Goal: Check status: Check status

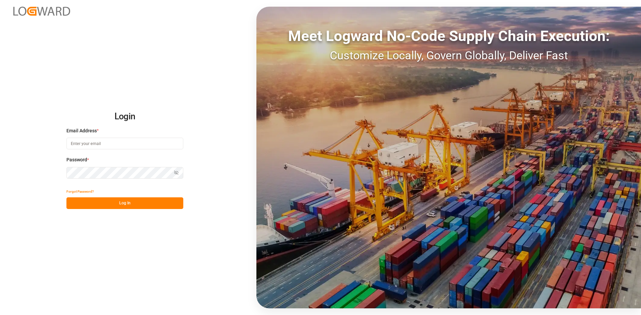
type input "[PERSON_NAME][EMAIL_ADDRESS][PERSON_NAME][DOMAIN_NAME]"
click at [107, 202] on button "Log In" at bounding box center [124, 204] width 117 height 12
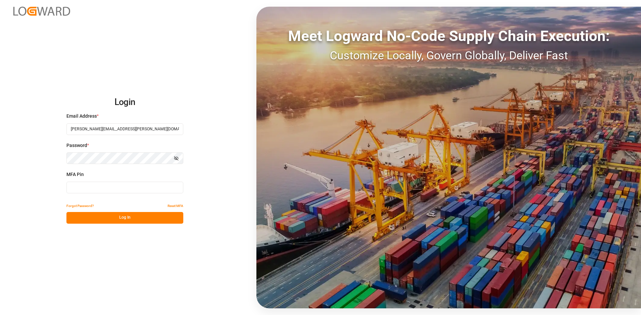
click at [98, 191] on input at bounding box center [124, 188] width 117 height 12
click at [139, 188] on input at bounding box center [124, 188] width 117 height 12
type input "862620"
click at [134, 217] on button "Log In" at bounding box center [124, 218] width 117 height 12
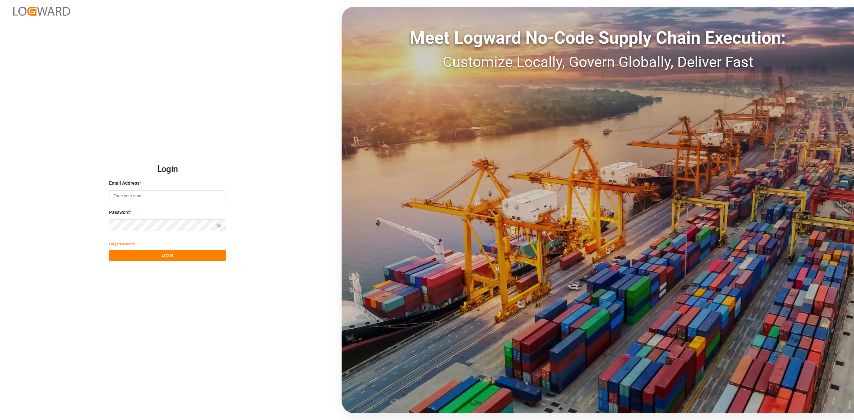
type input "[PERSON_NAME][EMAIL_ADDRESS][PERSON_NAME][DOMAIN_NAME]"
click at [158, 252] on button "Log In" at bounding box center [167, 256] width 117 height 12
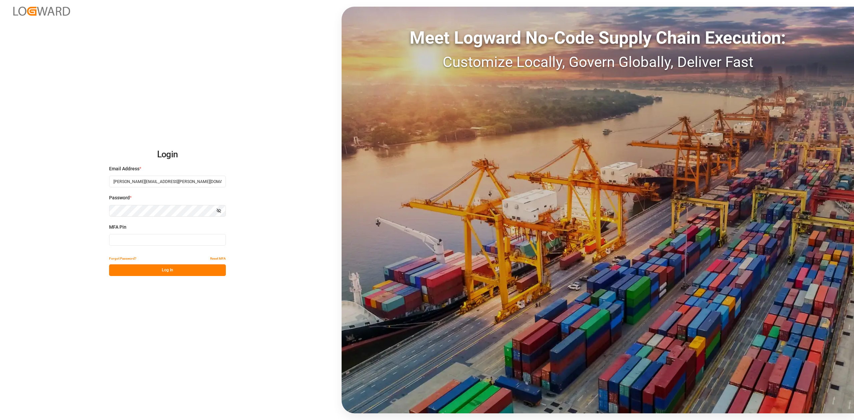
click at [145, 240] on input at bounding box center [167, 240] width 117 height 12
type input "973700"
click at [162, 268] on button "Log In" at bounding box center [167, 271] width 117 height 12
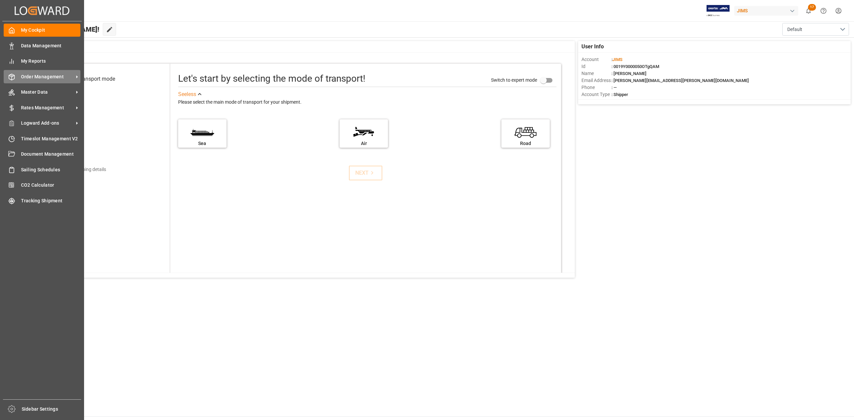
click at [40, 77] on span "Order Management" at bounding box center [47, 76] width 53 height 7
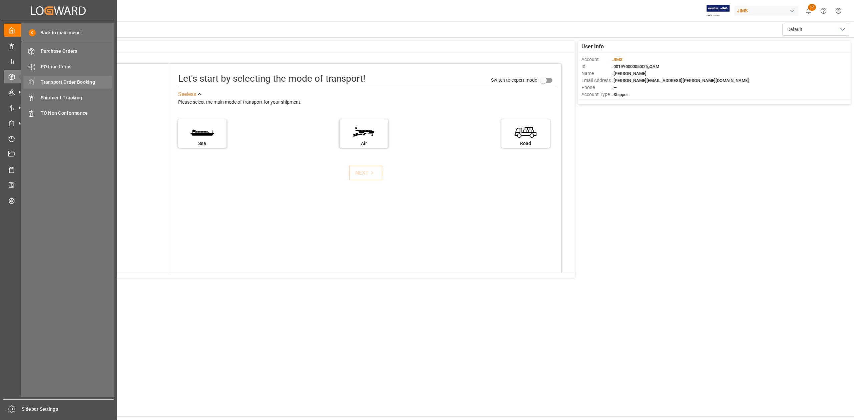
click at [67, 83] on span "Transport Order Booking" at bounding box center [77, 82] width 72 height 7
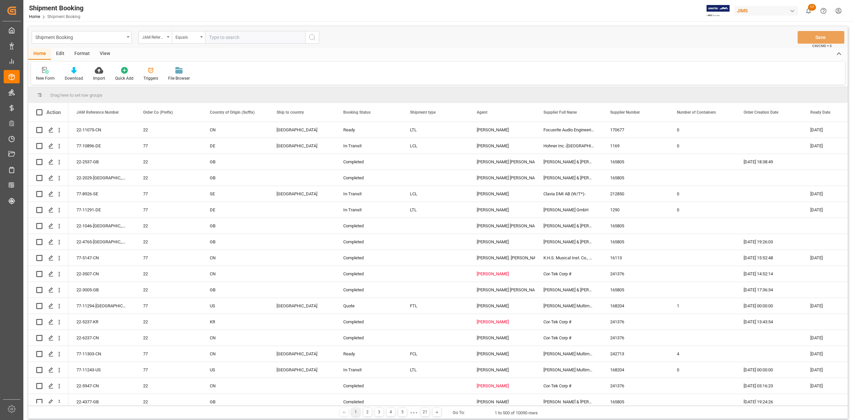
click at [229, 37] on input "text" at bounding box center [255, 37] width 100 height 13
paste input "77-7739-CN"
type input "77-7739-CN"
click at [315, 35] on icon "search button" at bounding box center [312, 37] width 8 height 8
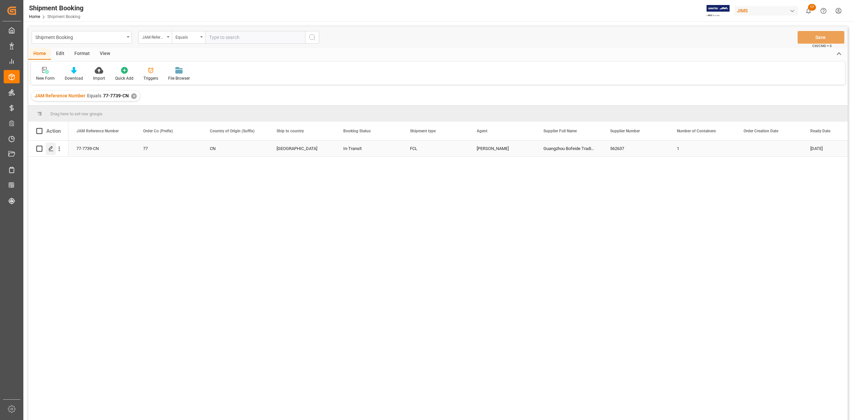
click at [51, 150] on icon "Press SPACE to select this row." at bounding box center [50, 148] width 5 height 5
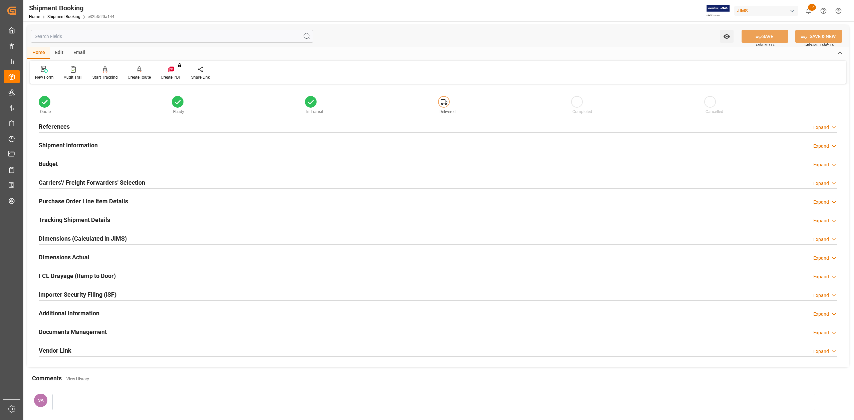
click at [85, 330] on h2 "Documents Management" at bounding box center [73, 332] width 68 height 9
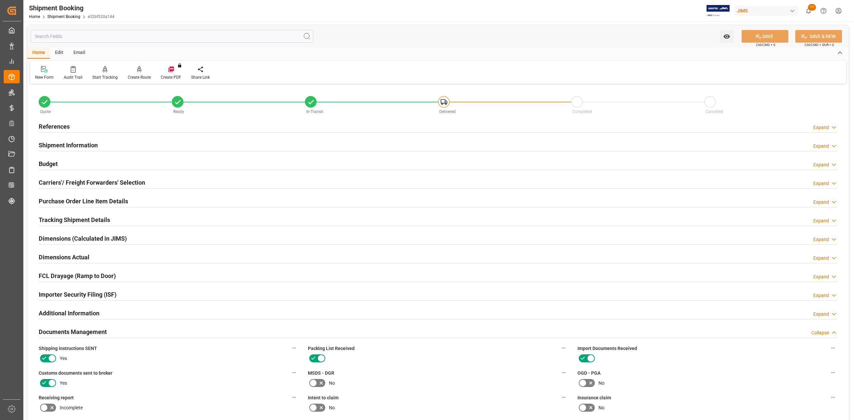
click at [53, 127] on h2 "References" at bounding box center [54, 126] width 31 height 9
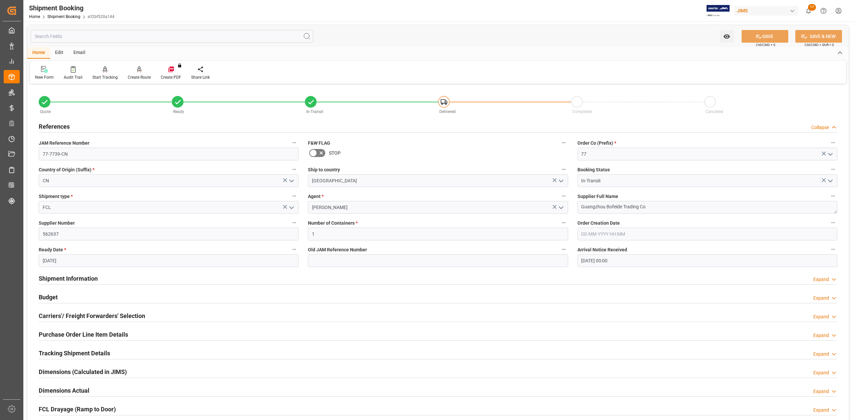
click at [82, 278] on h2 "Shipment Information" at bounding box center [68, 278] width 59 height 9
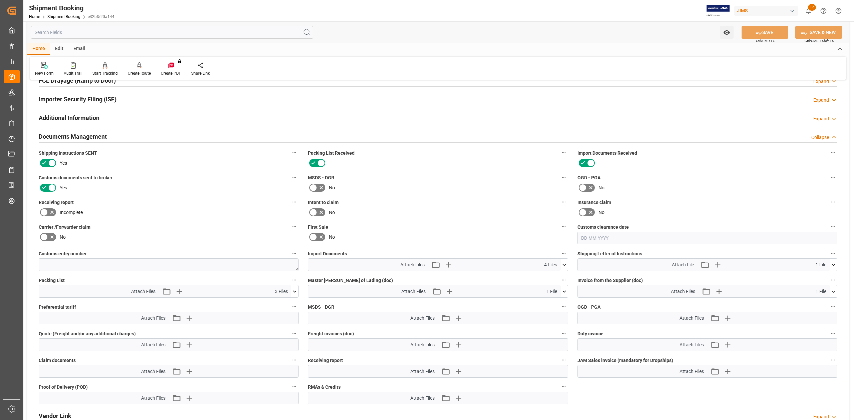
scroll to position [623, 0]
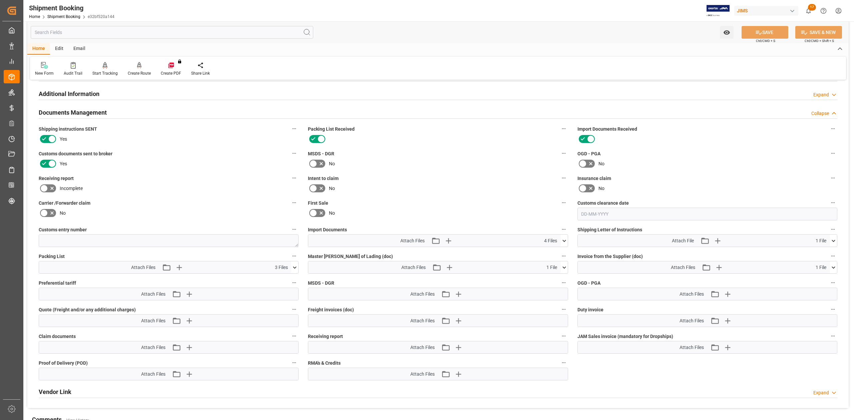
click at [562, 243] on icon at bounding box center [564, 241] width 7 height 7
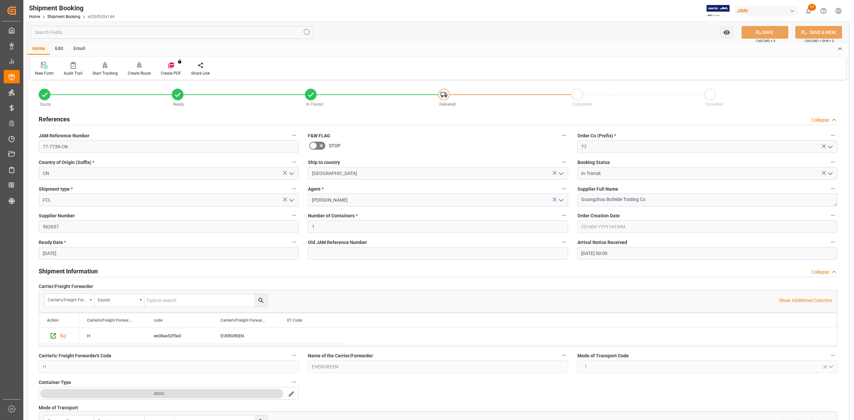
scroll to position [0, 0]
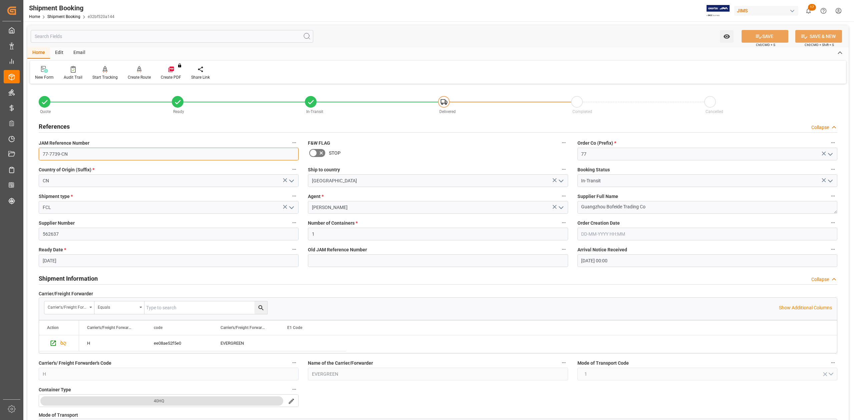
click at [78, 150] on input "77-7739-CN" at bounding box center [169, 154] width 260 height 13
